Goal: Task Accomplishment & Management: Complete application form

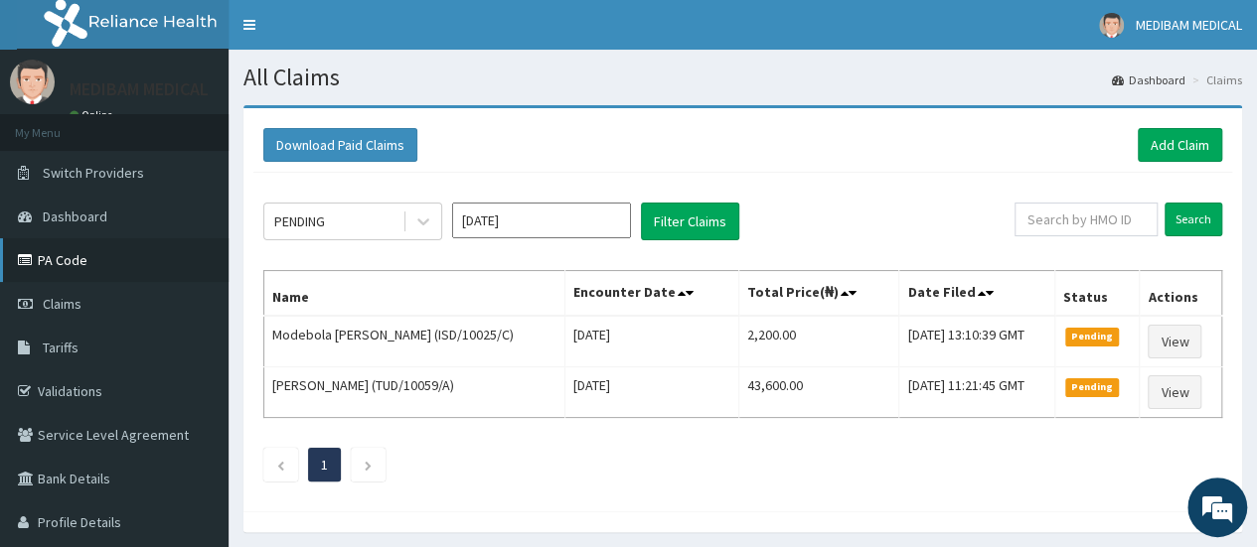
click at [87, 258] on link "PA Code" at bounding box center [114, 260] width 229 height 44
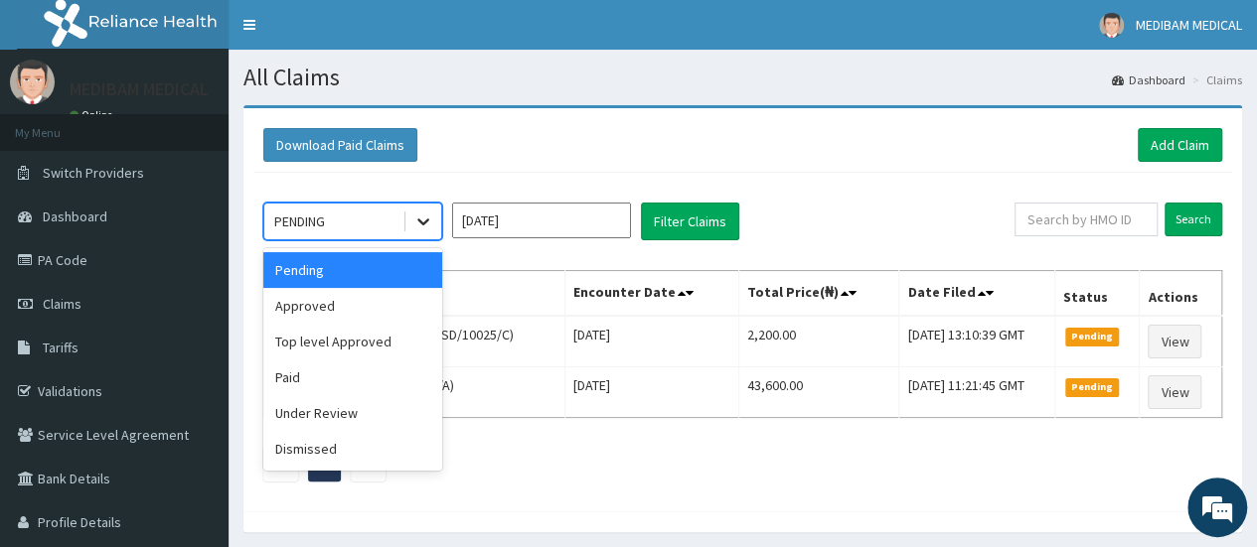
click at [417, 226] on icon at bounding box center [423, 222] width 20 height 20
click at [314, 381] on div "Paid" at bounding box center [352, 378] width 179 height 36
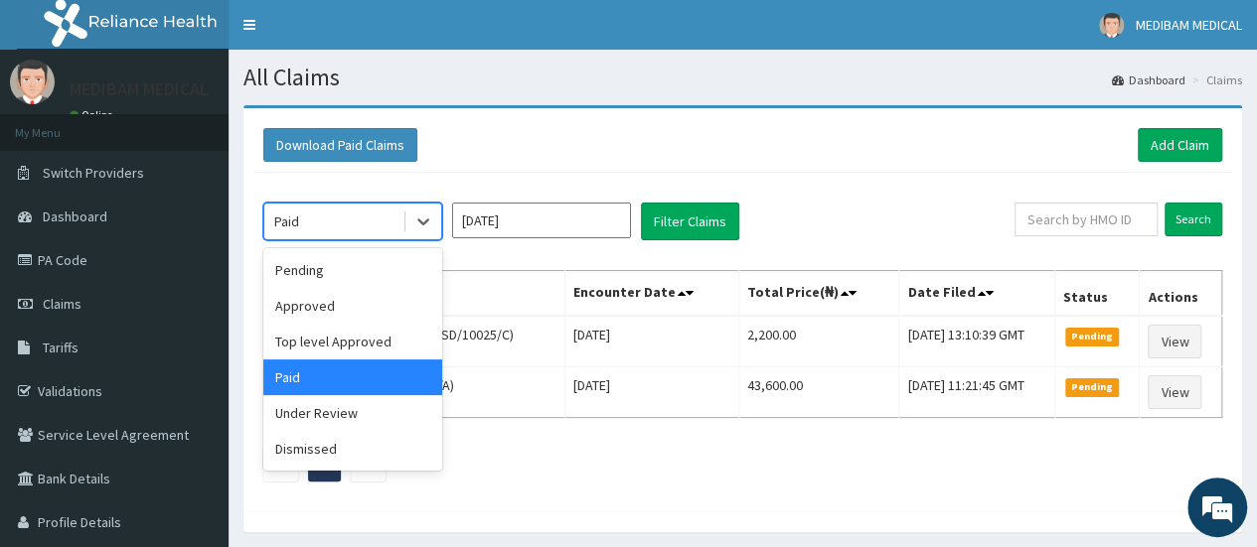
drag, startPoint x: 431, startPoint y: 221, endPoint x: 404, endPoint y: 277, distance: 62.7
click at [431, 222] on icon at bounding box center [423, 222] width 20 height 20
click at [371, 309] on div "Approved" at bounding box center [352, 306] width 179 height 36
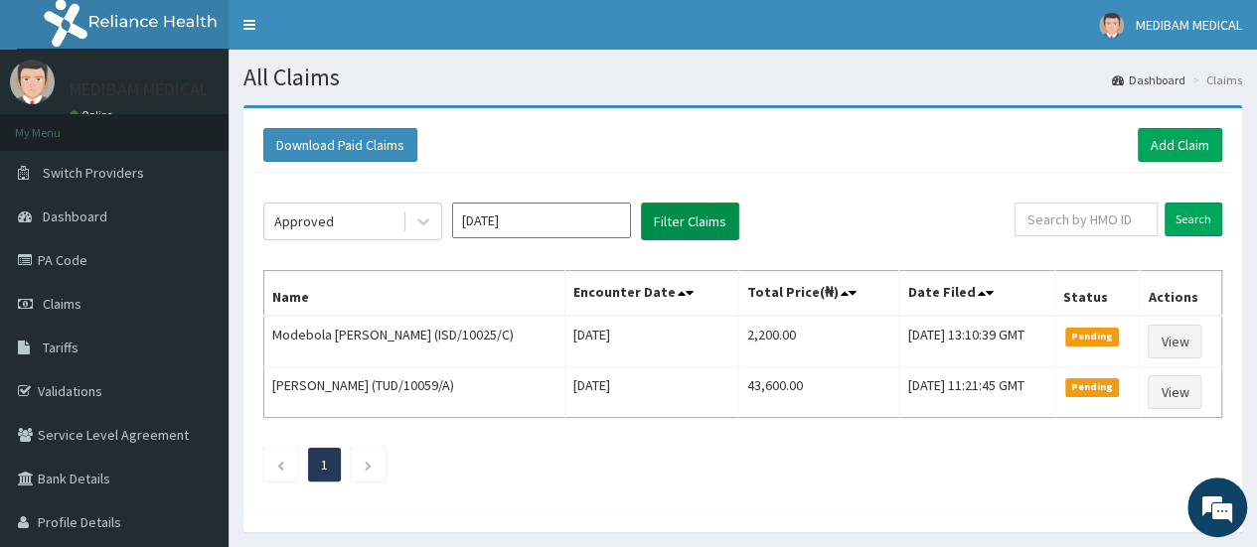
click at [682, 235] on button "Filter Claims" at bounding box center [690, 222] width 98 height 38
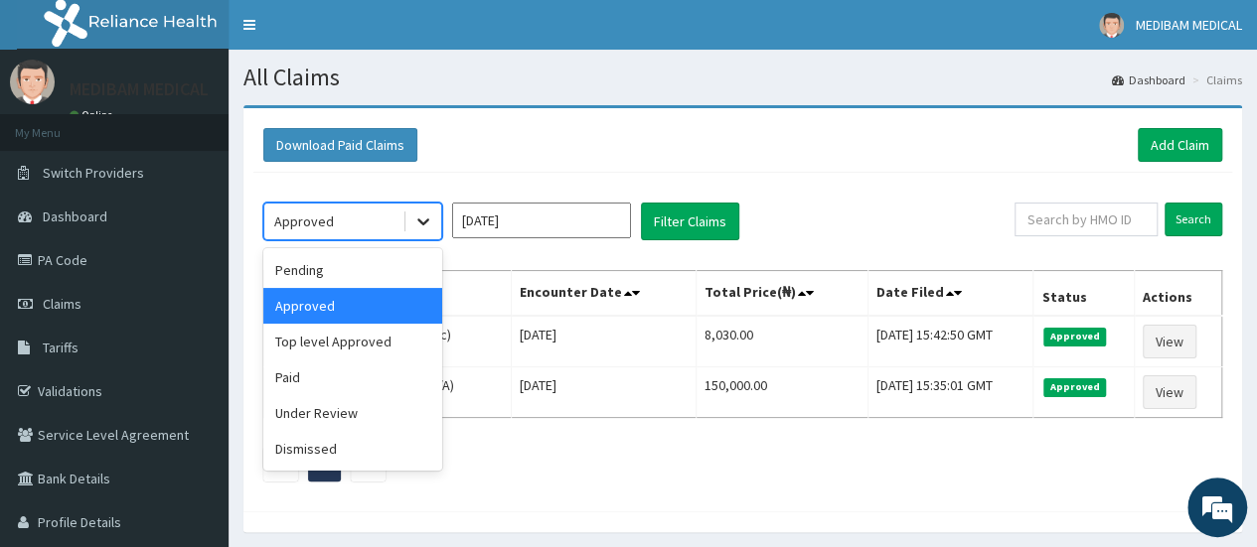
click at [428, 224] on icon at bounding box center [423, 222] width 20 height 20
click at [309, 269] on div "Pending" at bounding box center [352, 270] width 179 height 36
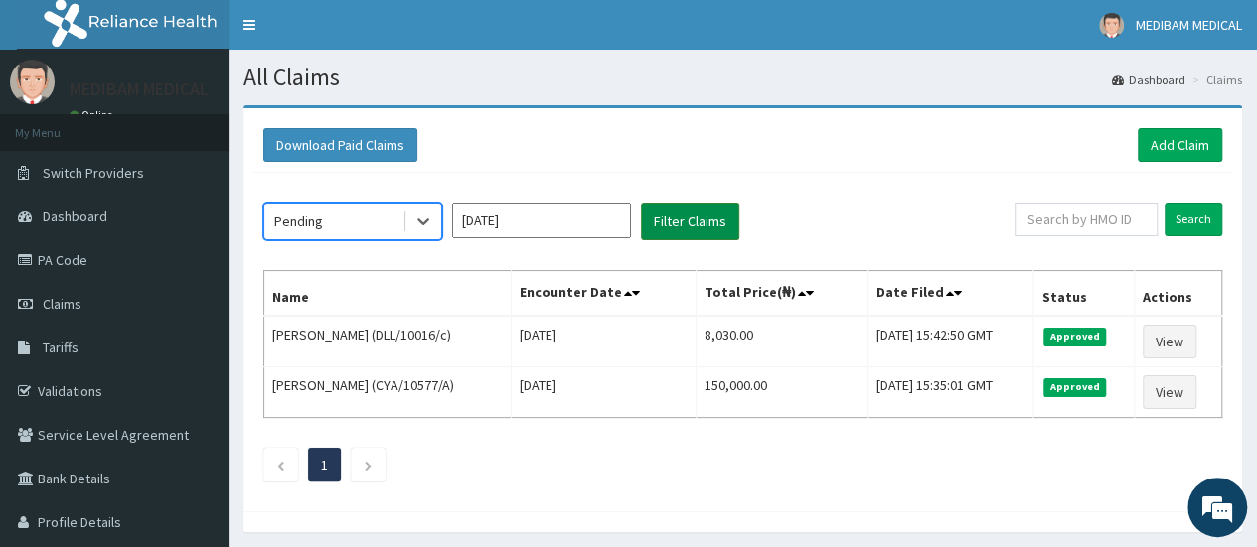
click at [707, 216] on button "Filter Claims" at bounding box center [690, 222] width 98 height 38
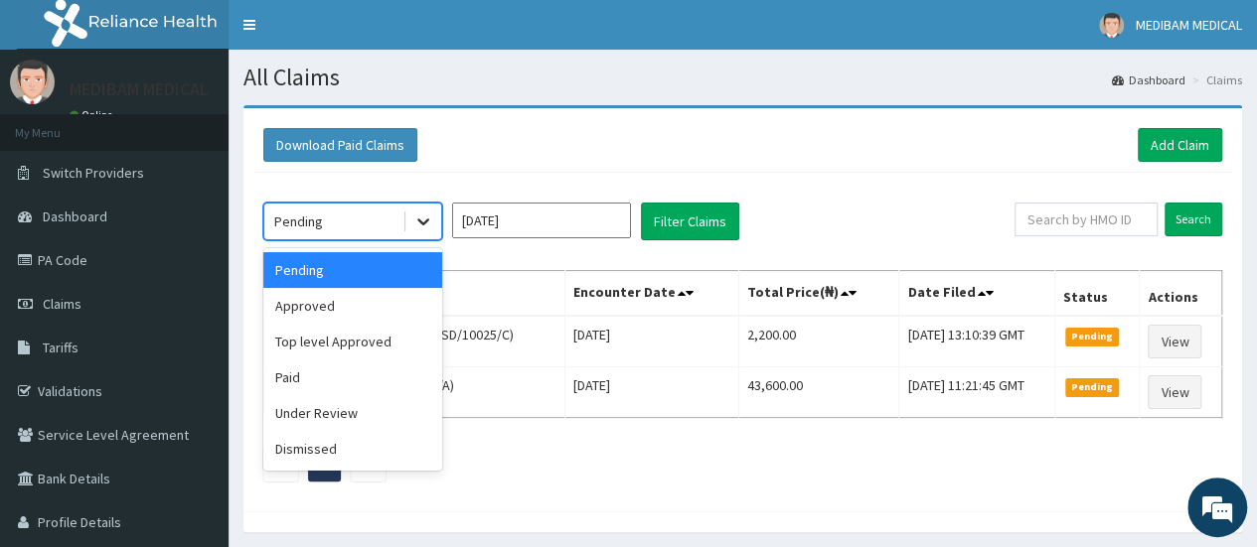
click at [423, 221] on icon at bounding box center [423, 222] width 20 height 20
click at [335, 306] on div "Approved" at bounding box center [352, 306] width 179 height 36
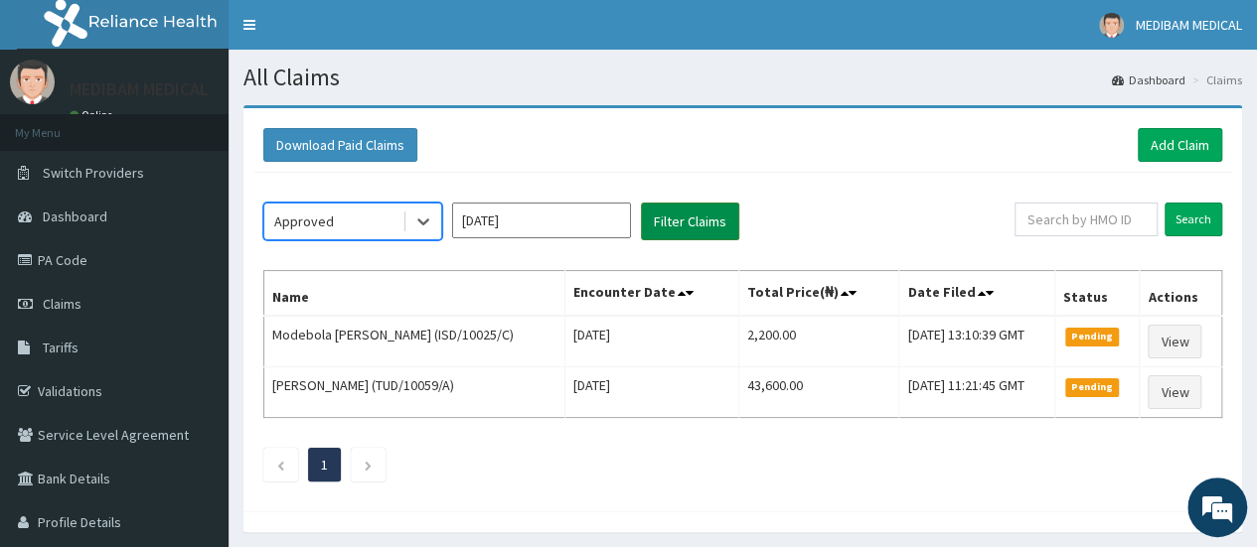
click at [683, 218] on button "Filter Claims" at bounding box center [690, 222] width 98 height 38
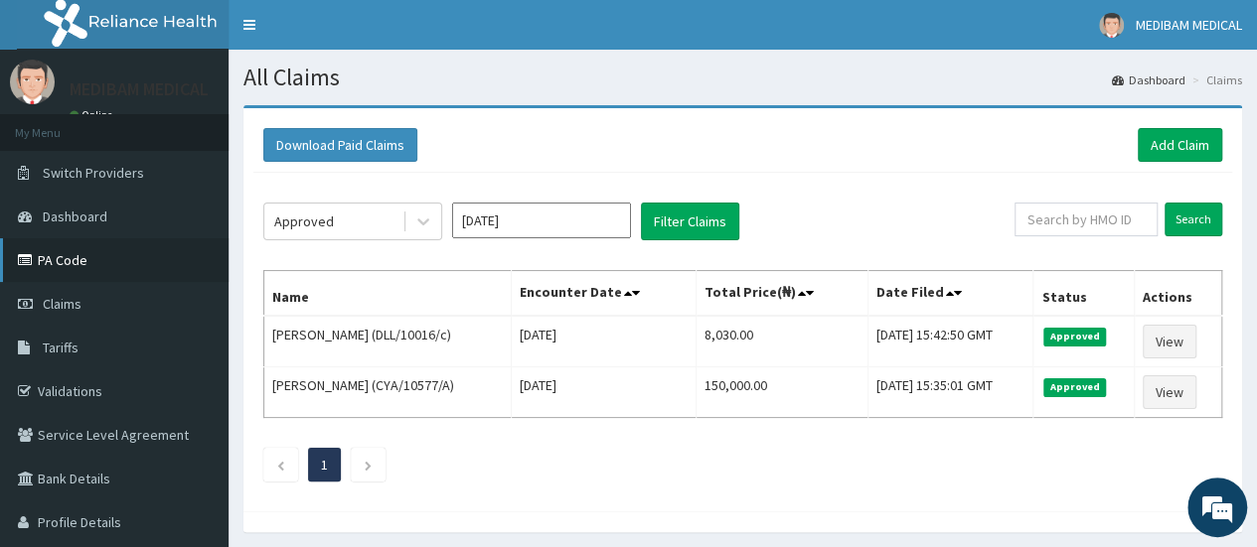
click at [62, 262] on link "PA Code" at bounding box center [114, 260] width 229 height 44
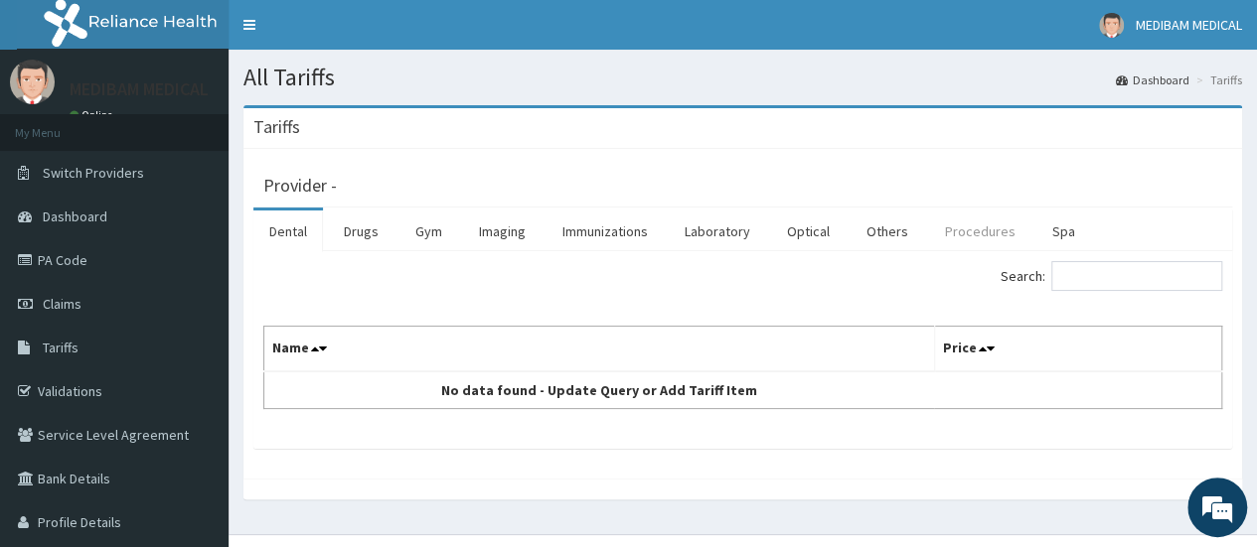
click at [946, 228] on link "Procedures" at bounding box center [980, 232] width 102 height 42
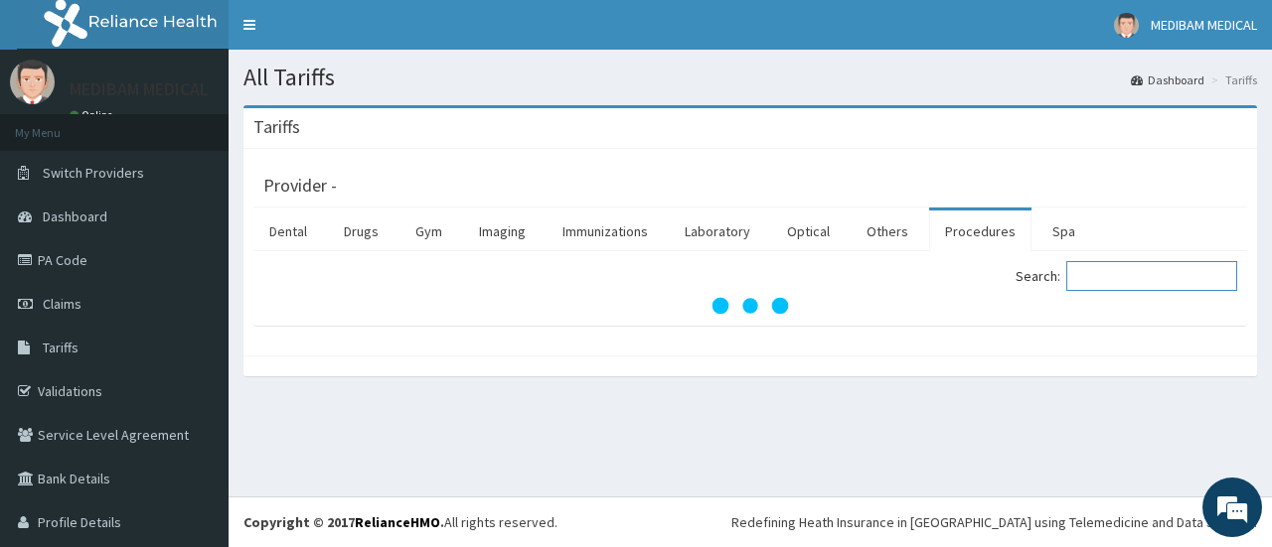
click at [1113, 275] on input "Search:" at bounding box center [1151, 276] width 171 height 30
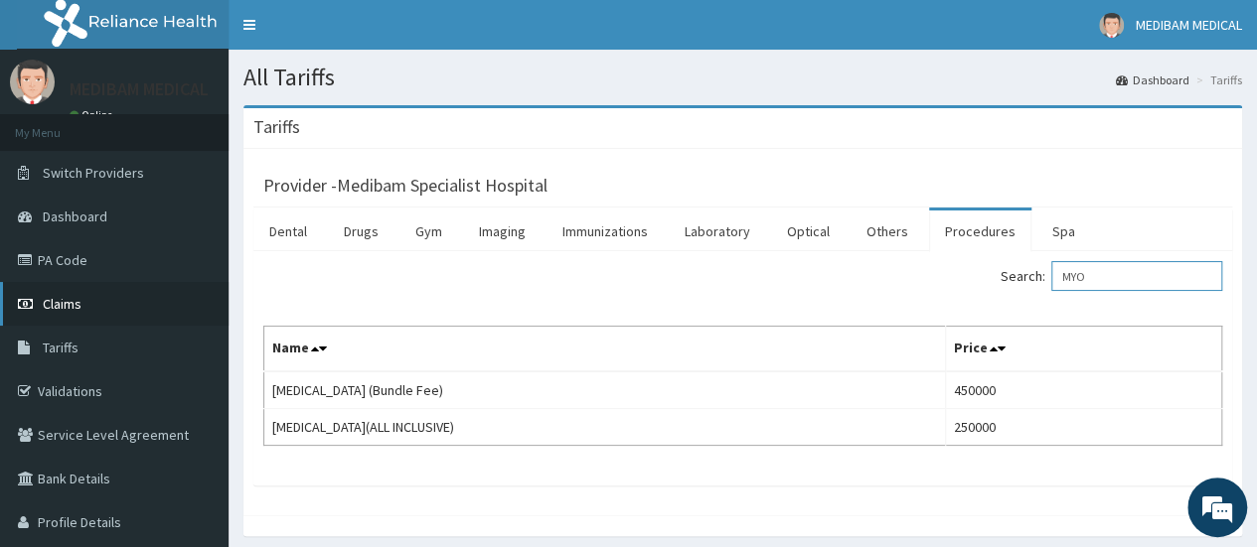
type input "MYO"
click at [46, 302] on span "Claims" at bounding box center [62, 304] width 39 height 18
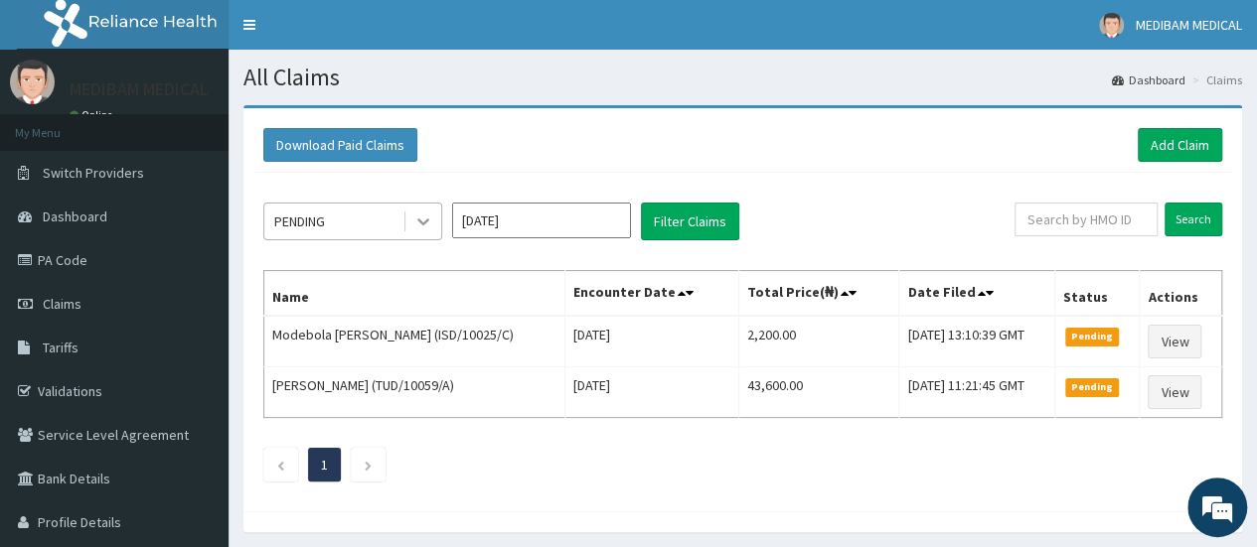
click at [414, 217] on icon at bounding box center [423, 222] width 20 height 20
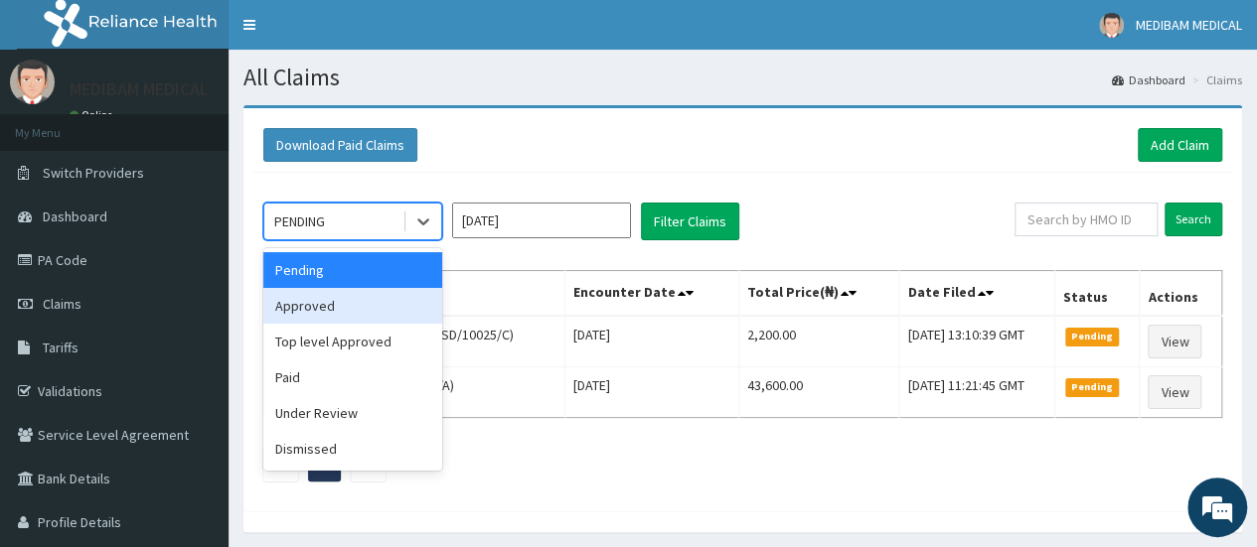
click at [349, 309] on div "Approved" at bounding box center [352, 306] width 179 height 36
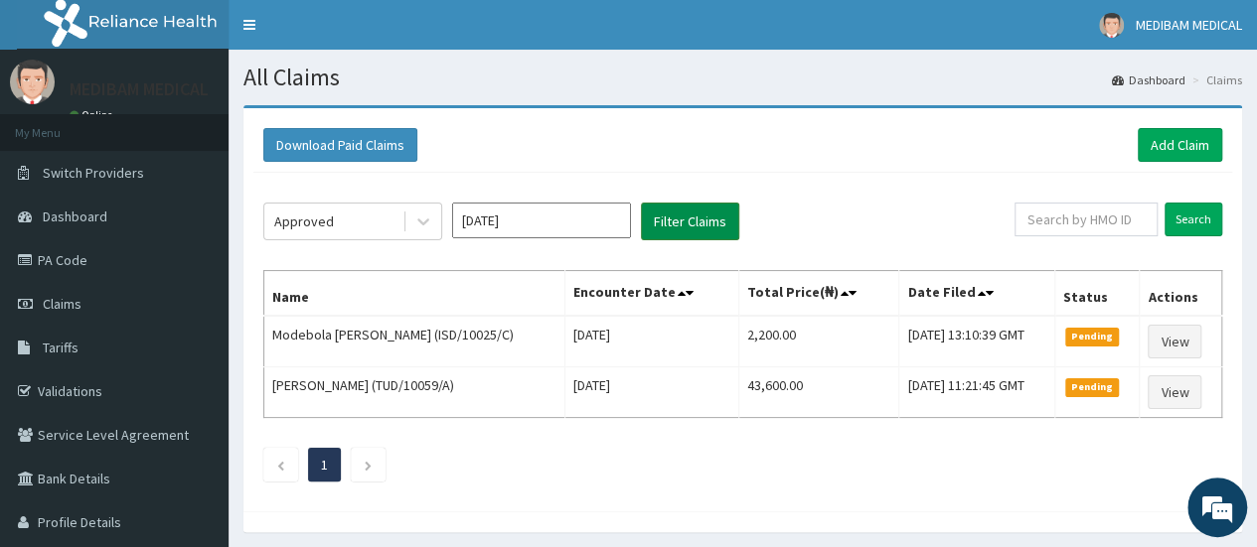
click at [683, 219] on button "Filter Claims" at bounding box center [690, 222] width 98 height 38
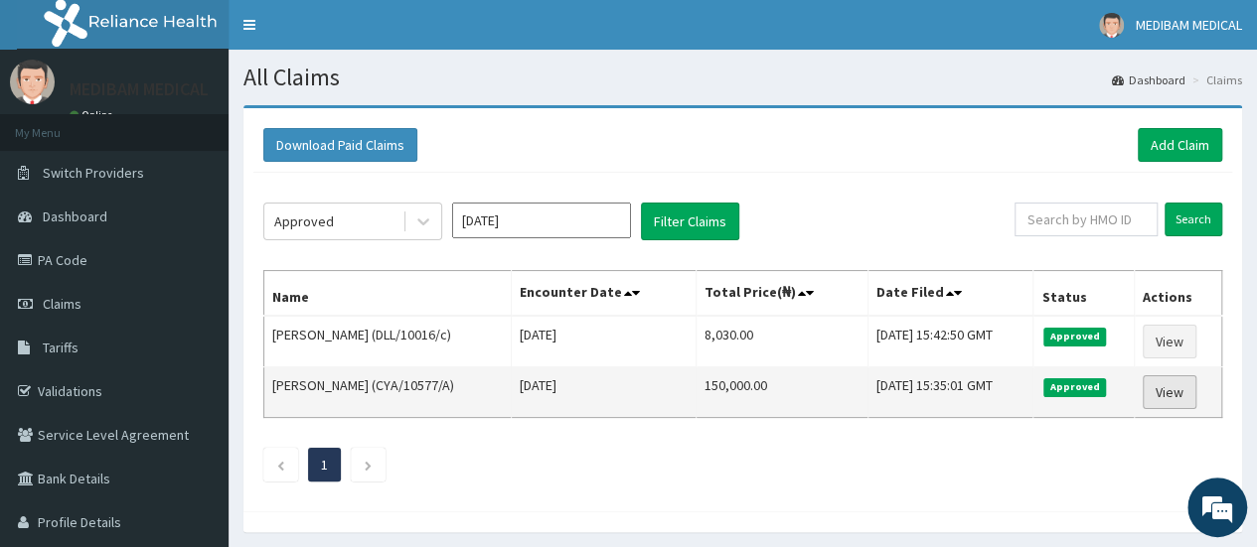
click at [1170, 390] on link "View" at bounding box center [1170, 393] width 54 height 34
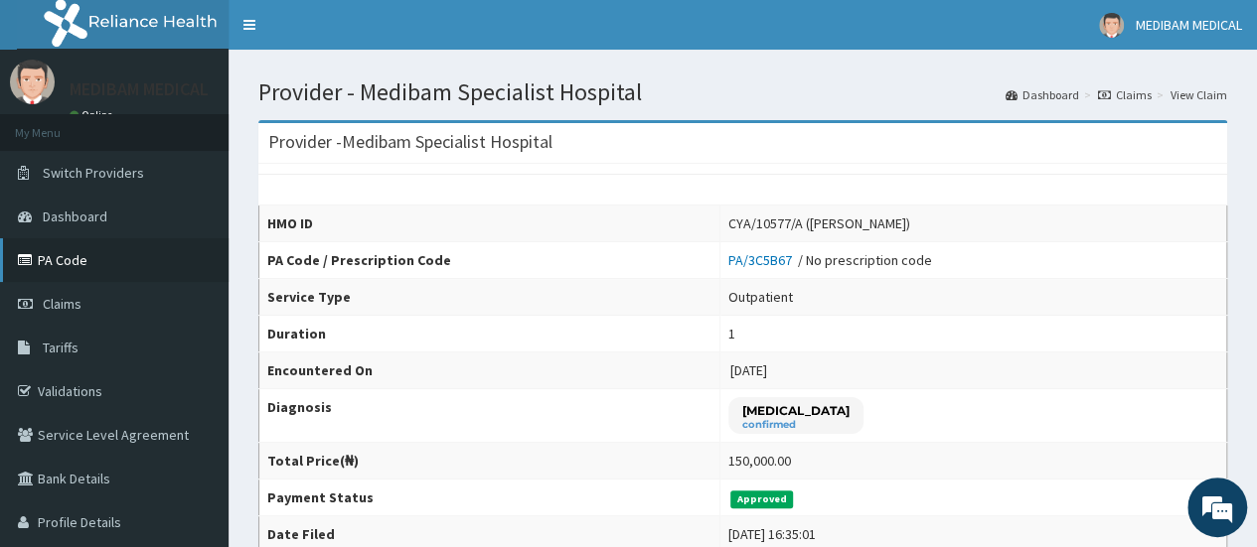
click at [61, 262] on link "PA Code" at bounding box center [114, 260] width 229 height 44
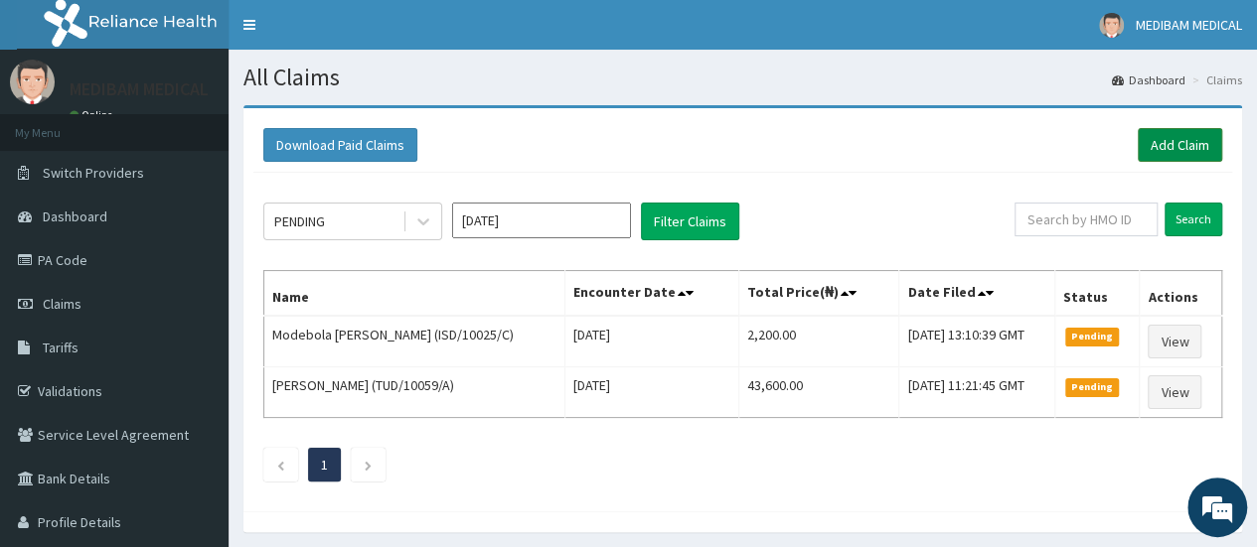
click at [1174, 148] on link "Add Claim" at bounding box center [1180, 145] width 84 height 34
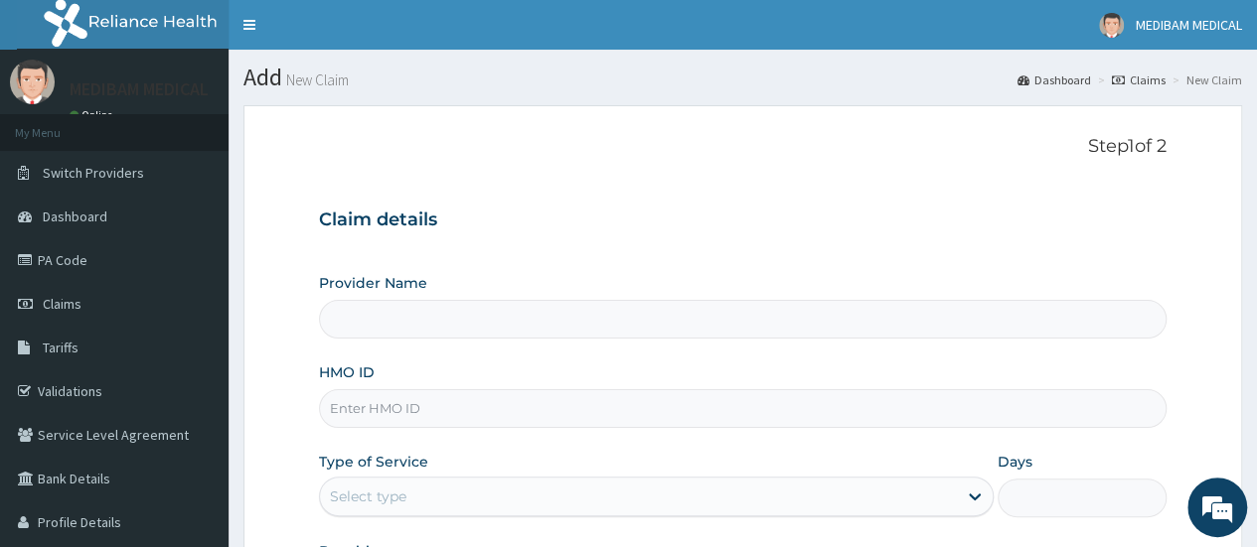
type input "Medibam Specialist Hospital"
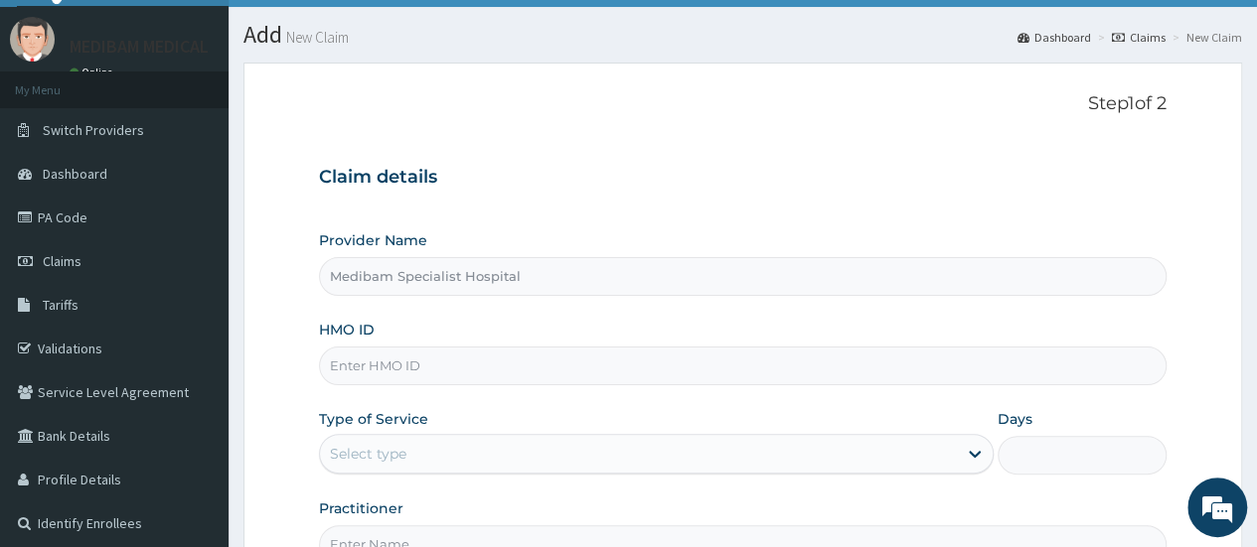
scroll to position [99, 0]
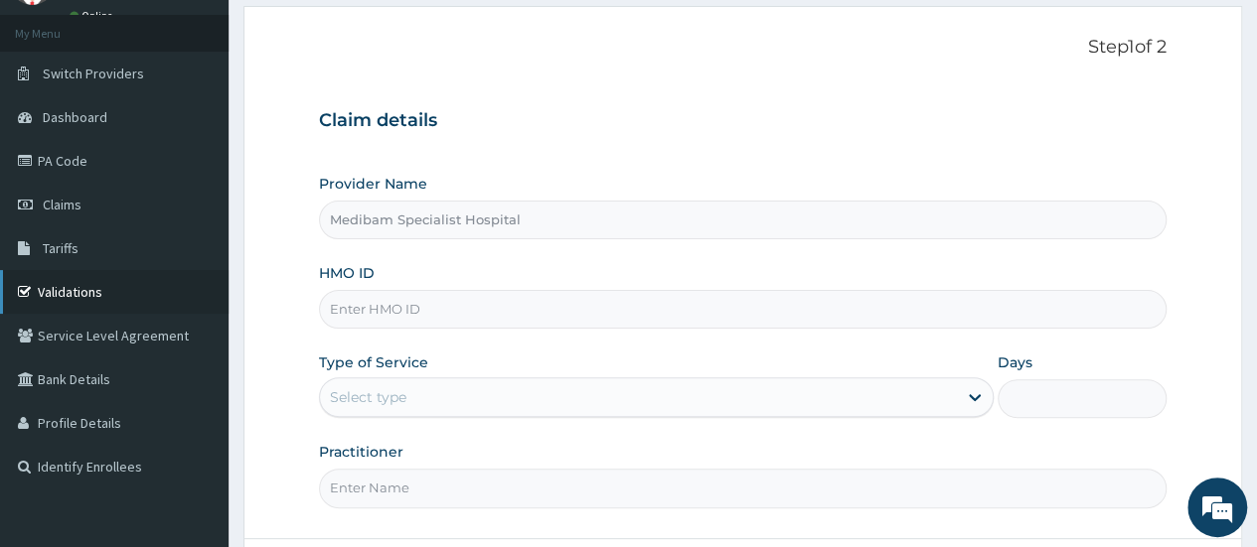
click at [43, 301] on link "Validations" at bounding box center [114, 292] width 229 height 44
